Goal: Find specific page/section: Find specific page/section

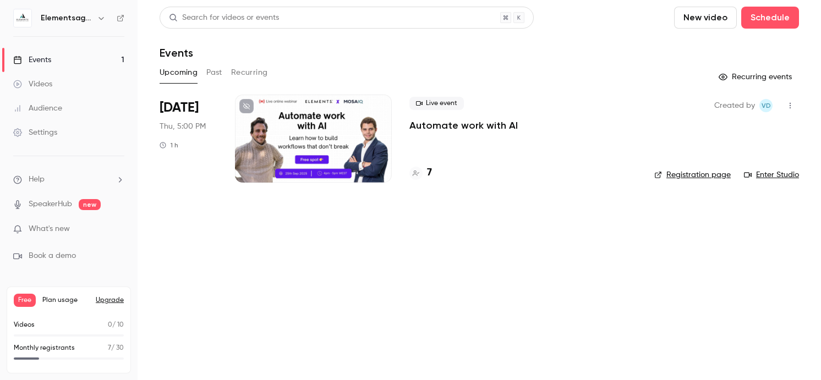
click at [433, 167] on div "7" at bounding box center [522, 173] width 227 height 15
click at [427, 179] on h4 "7" at bounding box center [429, 173] width 5 height 15
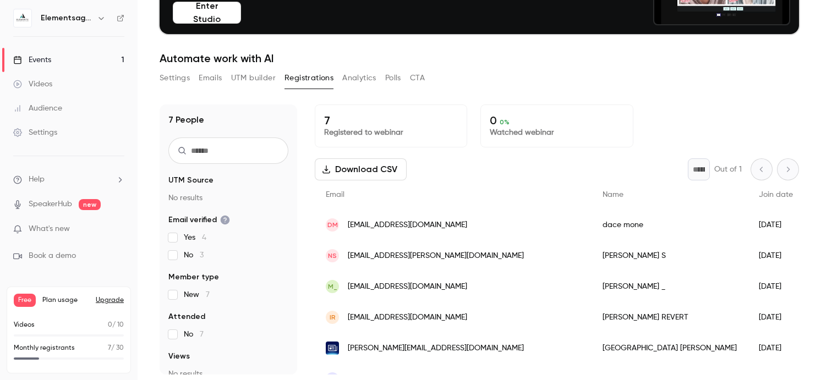
scroll to position [108, 0]
